Goal: Information Seeking & Learning: Learn about a topic

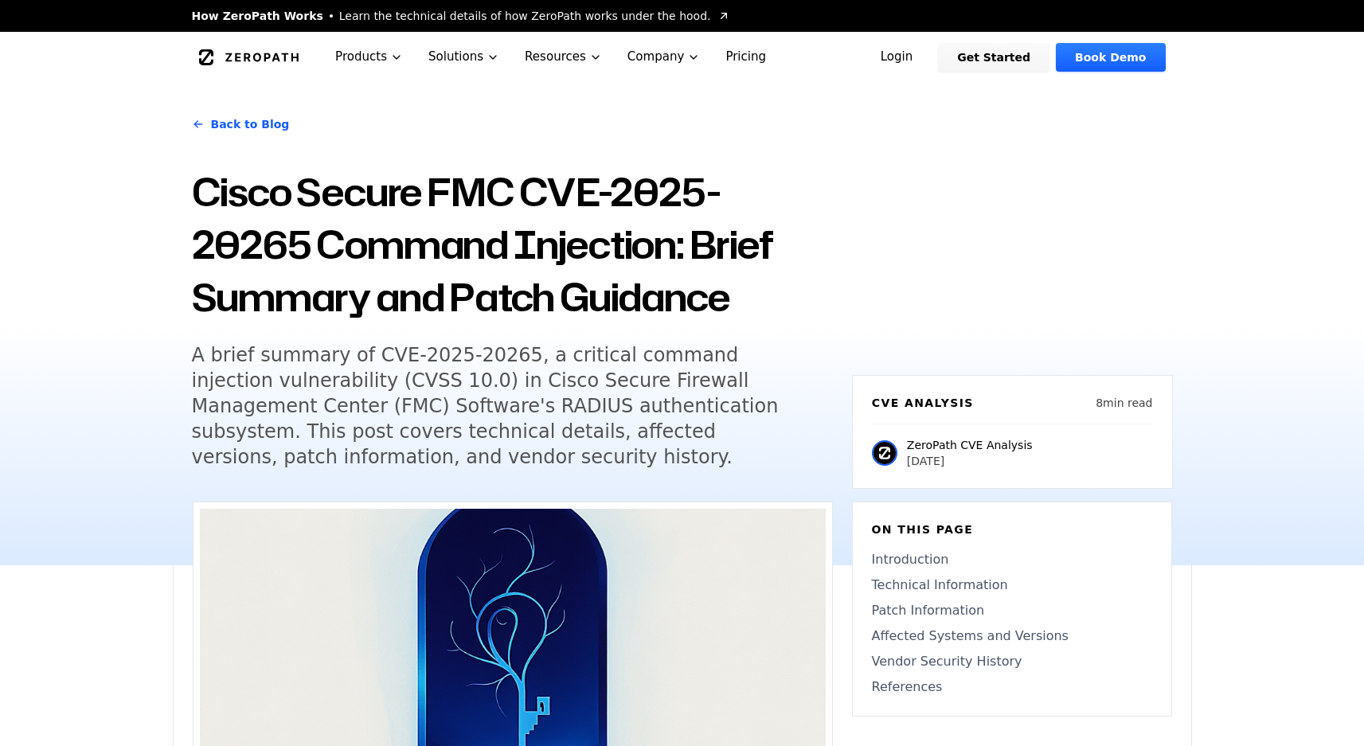
click at [267, 43] on div "ZeroPath Products Solutions Resources Company Pricing" at bounding box center [530, 57] width 662 height 50
click at [268, 50] on icon "Global" at bounding box center [249, 57] width 100 height 16
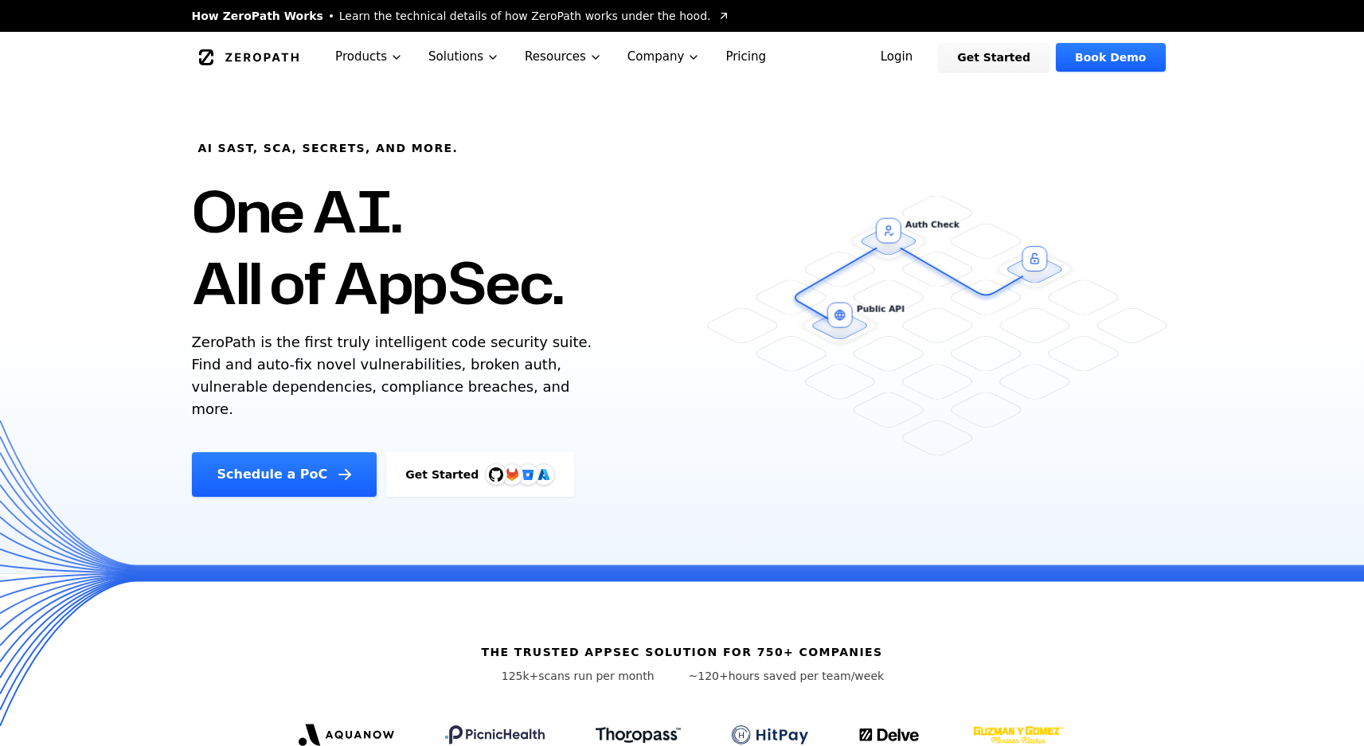
click at [604, 283] on div "AI SAST, SCA, Secrets, and more. One AI. All of AppSec. ZeroPath is the first t…" at bounding box center [462, 290] width 579 height 414
